Goal: Use online tool/utility

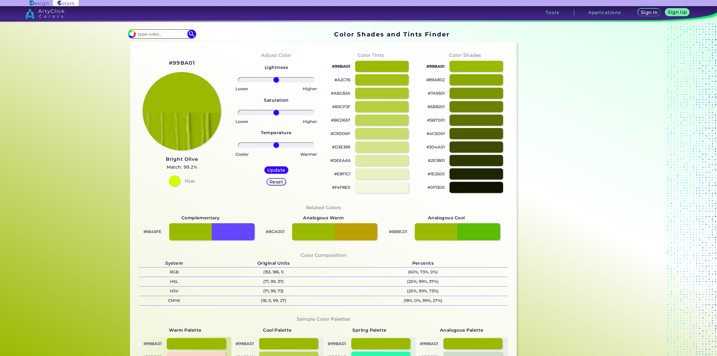
click at [190, 60] on h2 "#99BA01" at bounding box center [182, 62] width 26 height 7
click at [190, 60] on h2 "#99BA01 copied" at bounding box center [182, 62] width 26 height 7
copy h2 "#"
click at [190, 60] on h2 "#99BA01 copied" at bounding box center [182, 62] width 26 height 7
copy h2 "#99BA01"
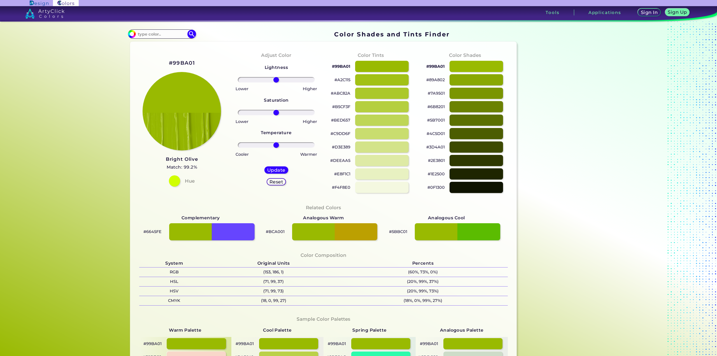
click at [197, 59] on div "#99BA01 Bright Olive Match: 99.2% Hue" at bounding box center [182, 122] width 94 height 152
click at [192, 61] on h2 "#99BA01" at bounding box center [182, 62] width 26 height 7
click at [191, 97] on img at bounding box center [181, 111] width 79 height 79
click at [163, 35] on input at bounding box center [162, 34] width 52 height 8
